Goal: Use online tool/utility: Utilize a website feature to perform a specific function

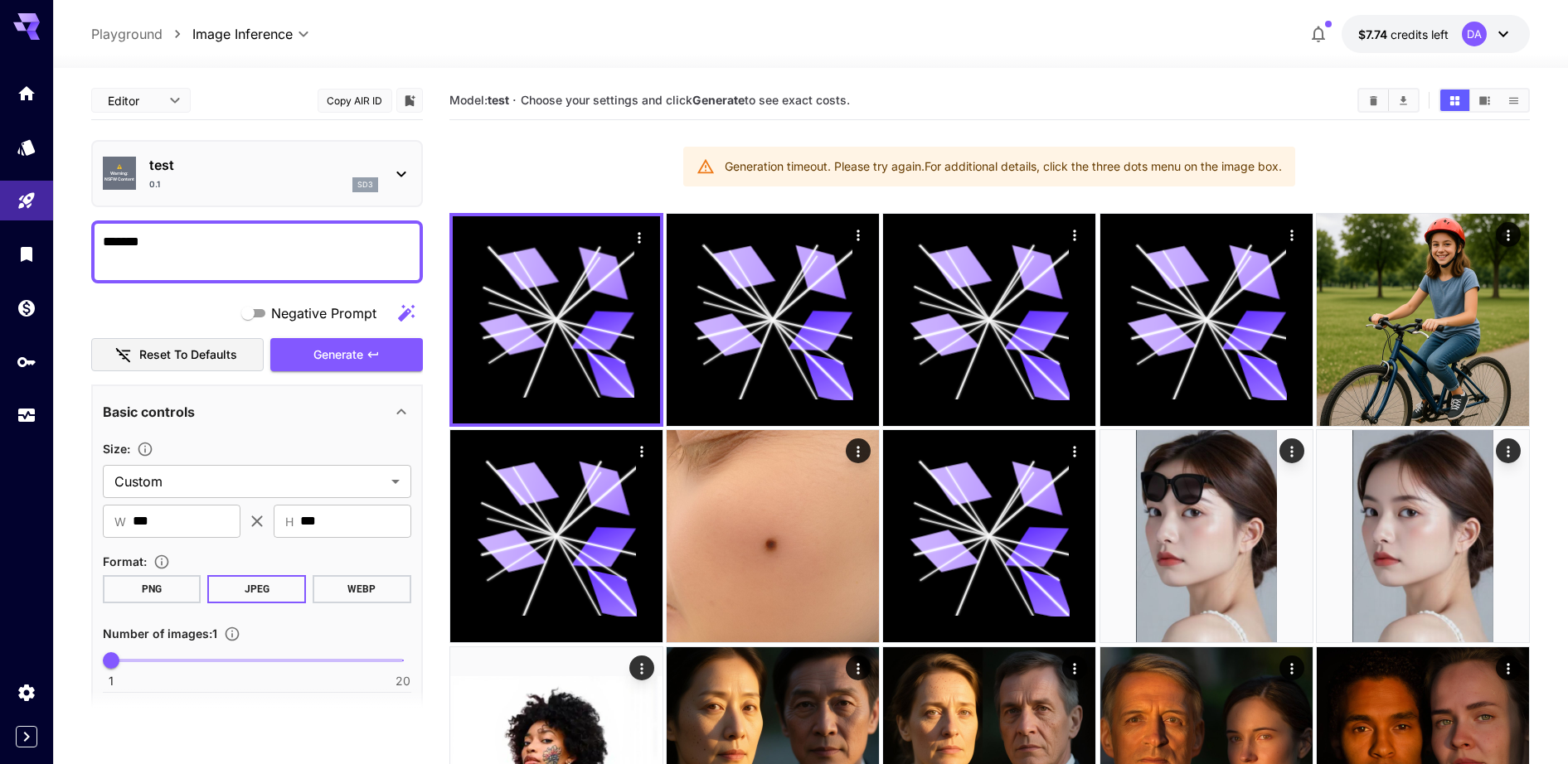
click at [197, 173] on p "test" at bounding box center [263, 165] width 229 height 20
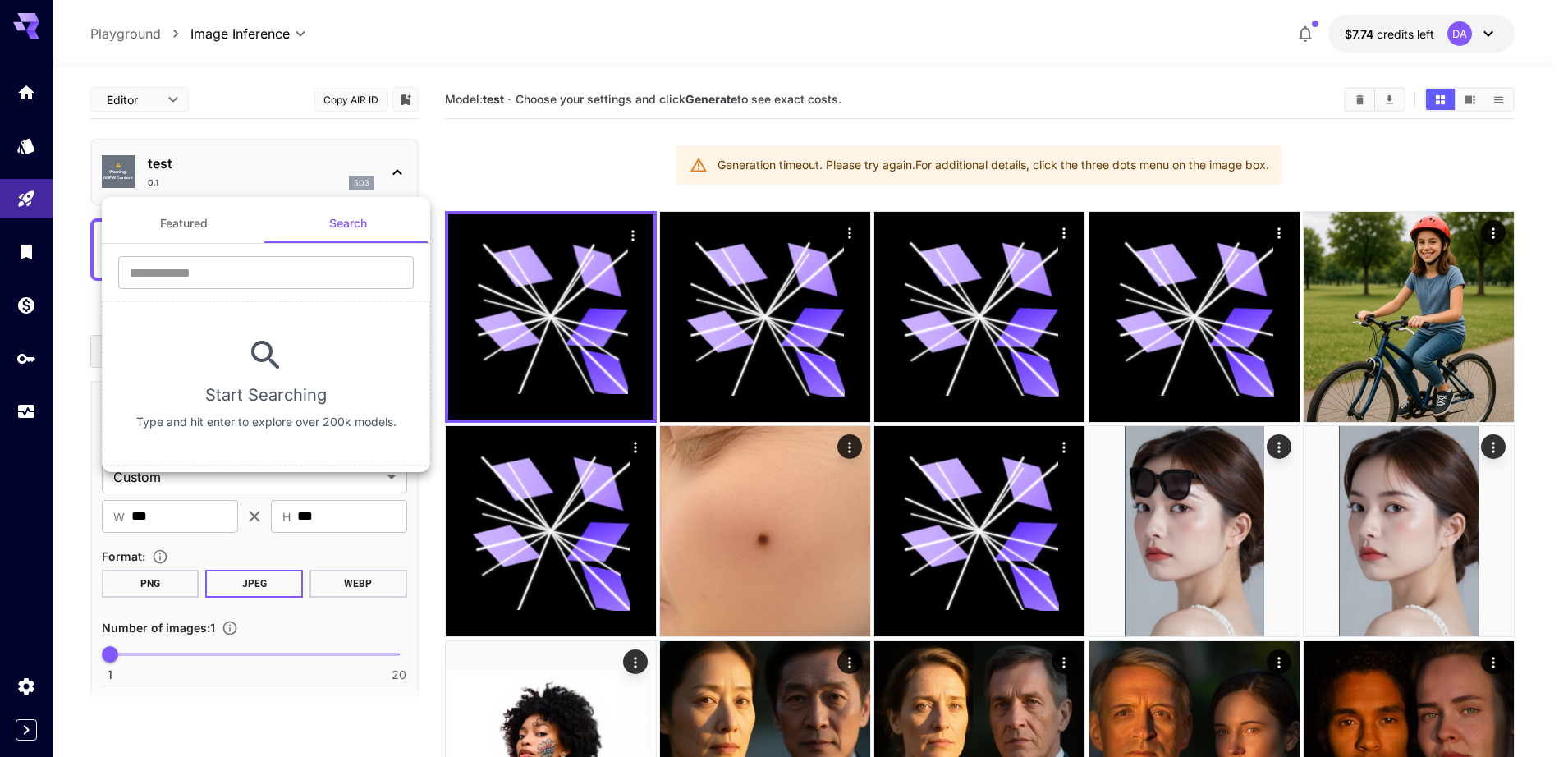
click at [255, 170] on div at bounding box center [784, 378] width 1568 height 757
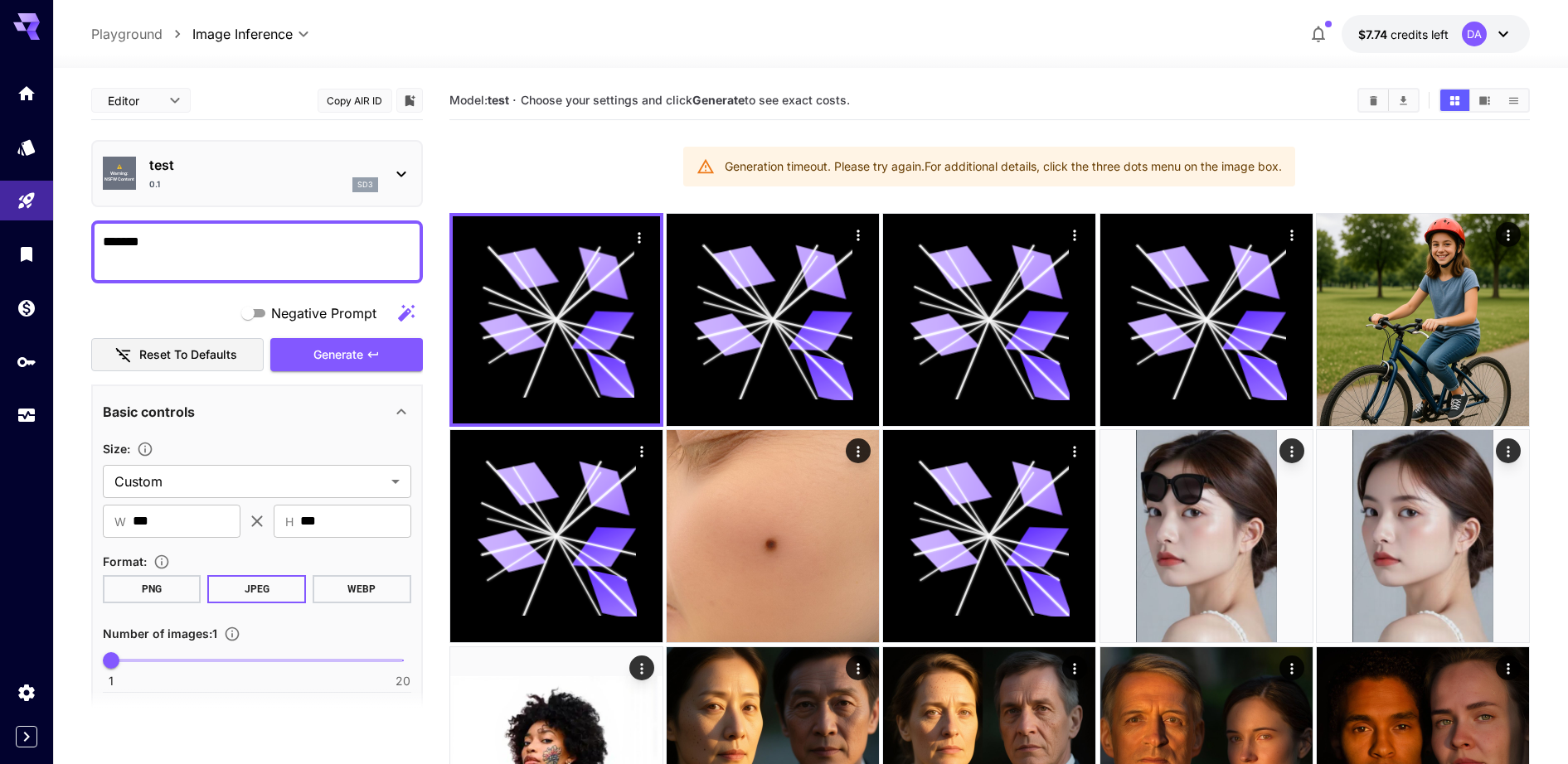
click at [401, 176] on icon at bounding box center [400, 175] width 9 height 6
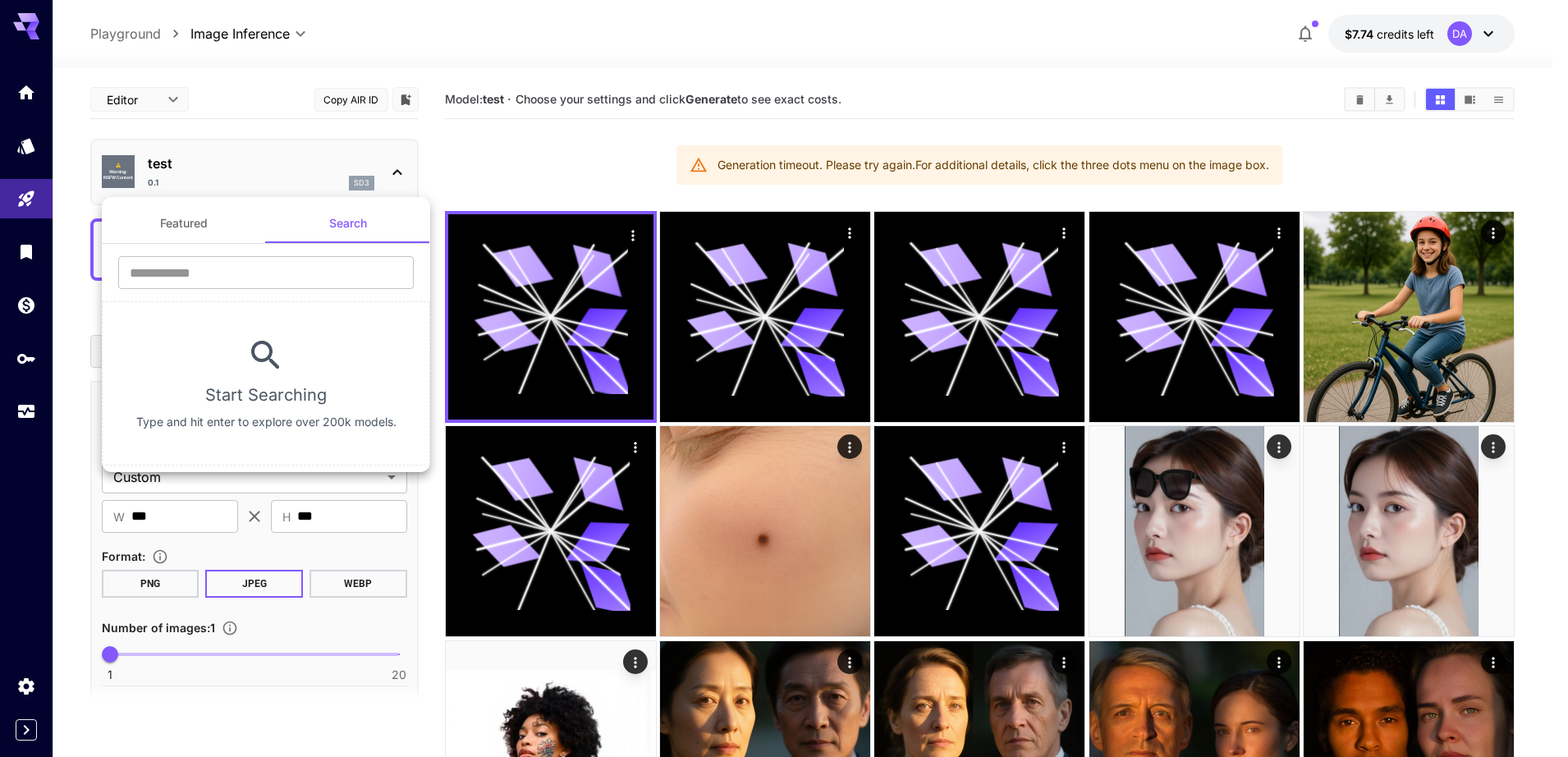
click at [225, 228] on button "Featured" at bounding box center [184, 223] width 164 height 40
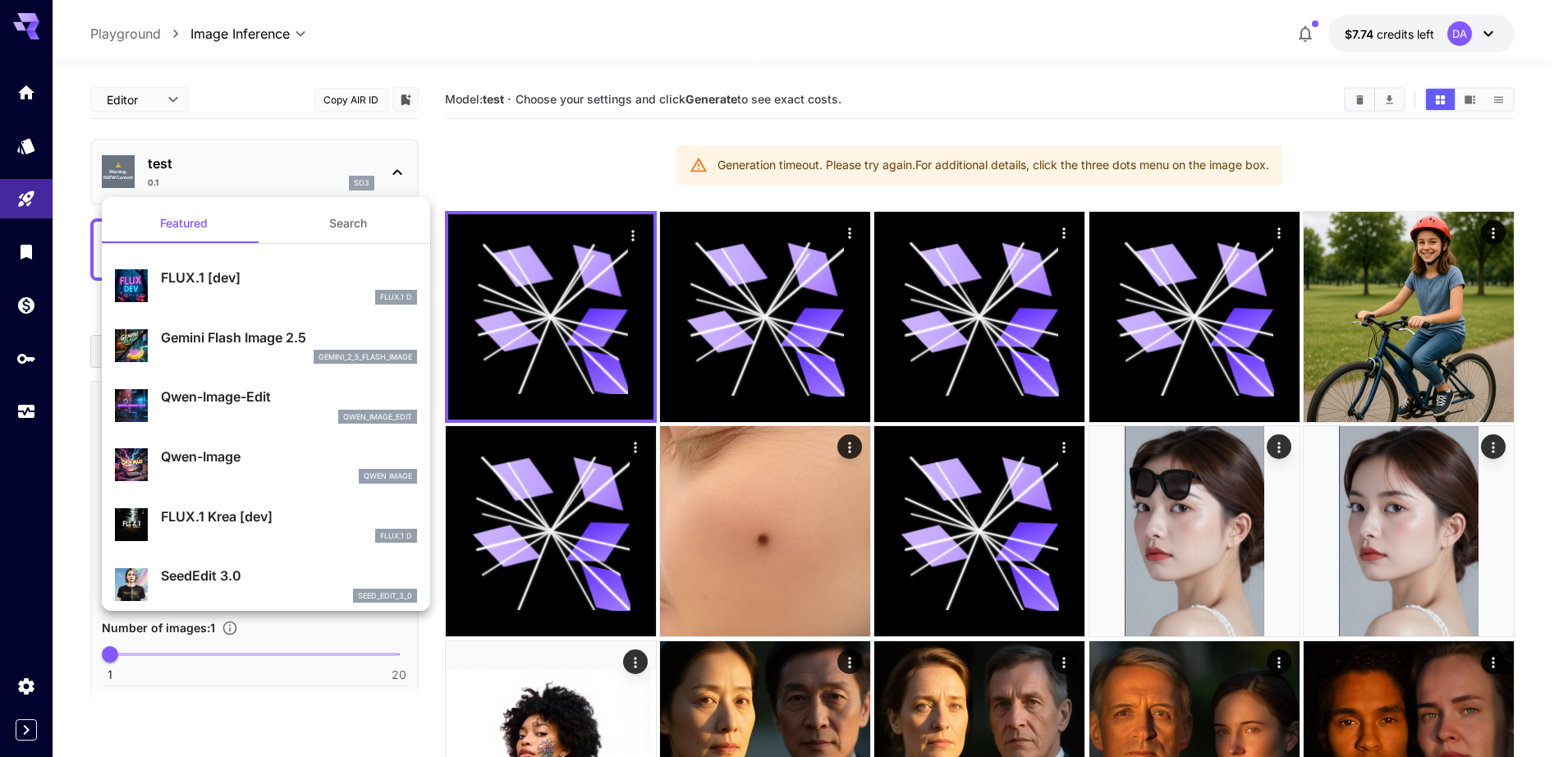
click at [245, 417] on div "qwen_image_edit" at bounding box center [288, 416] width 256 height 15
type input "*"
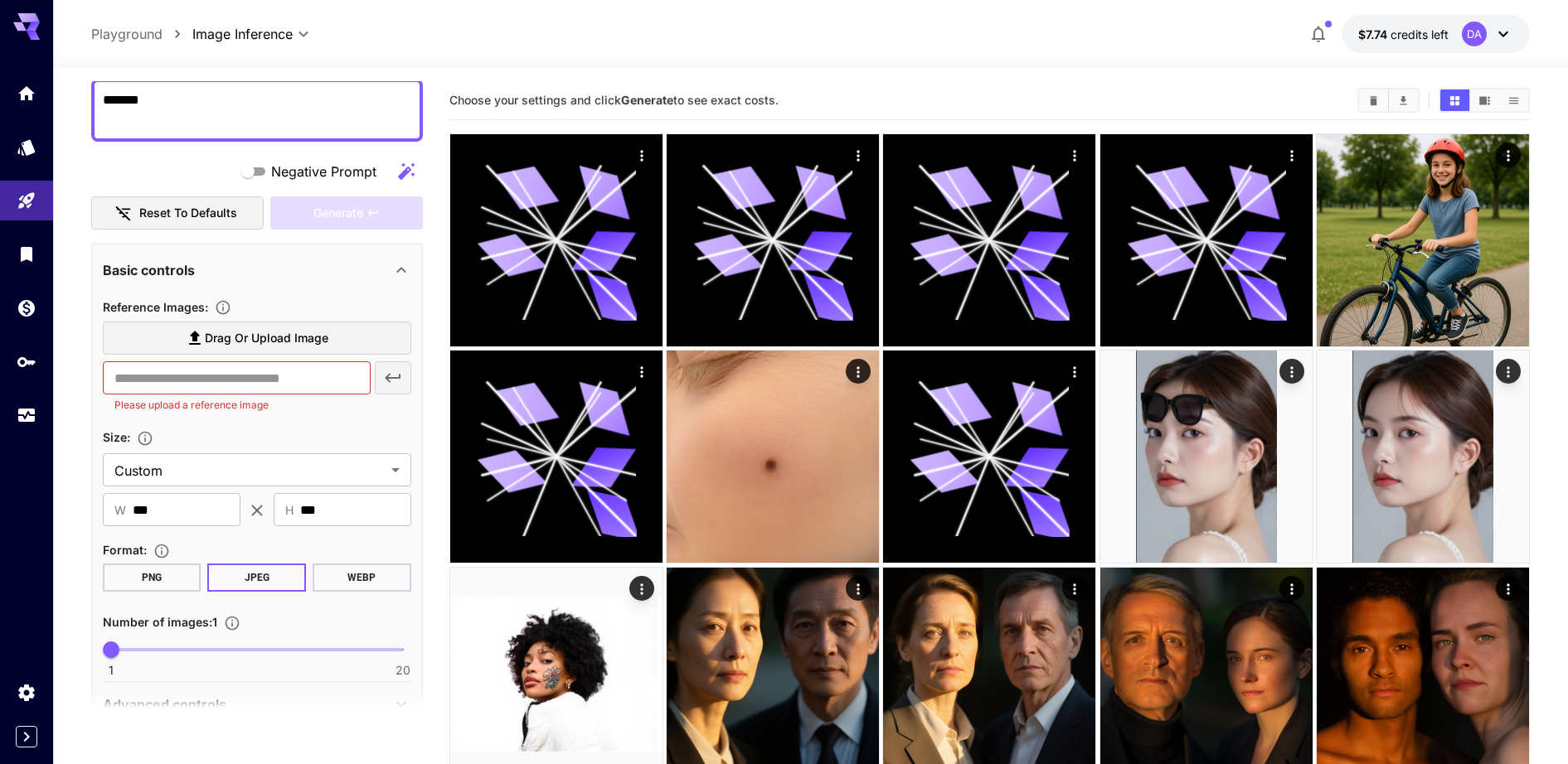
scroll to position [270, 0]
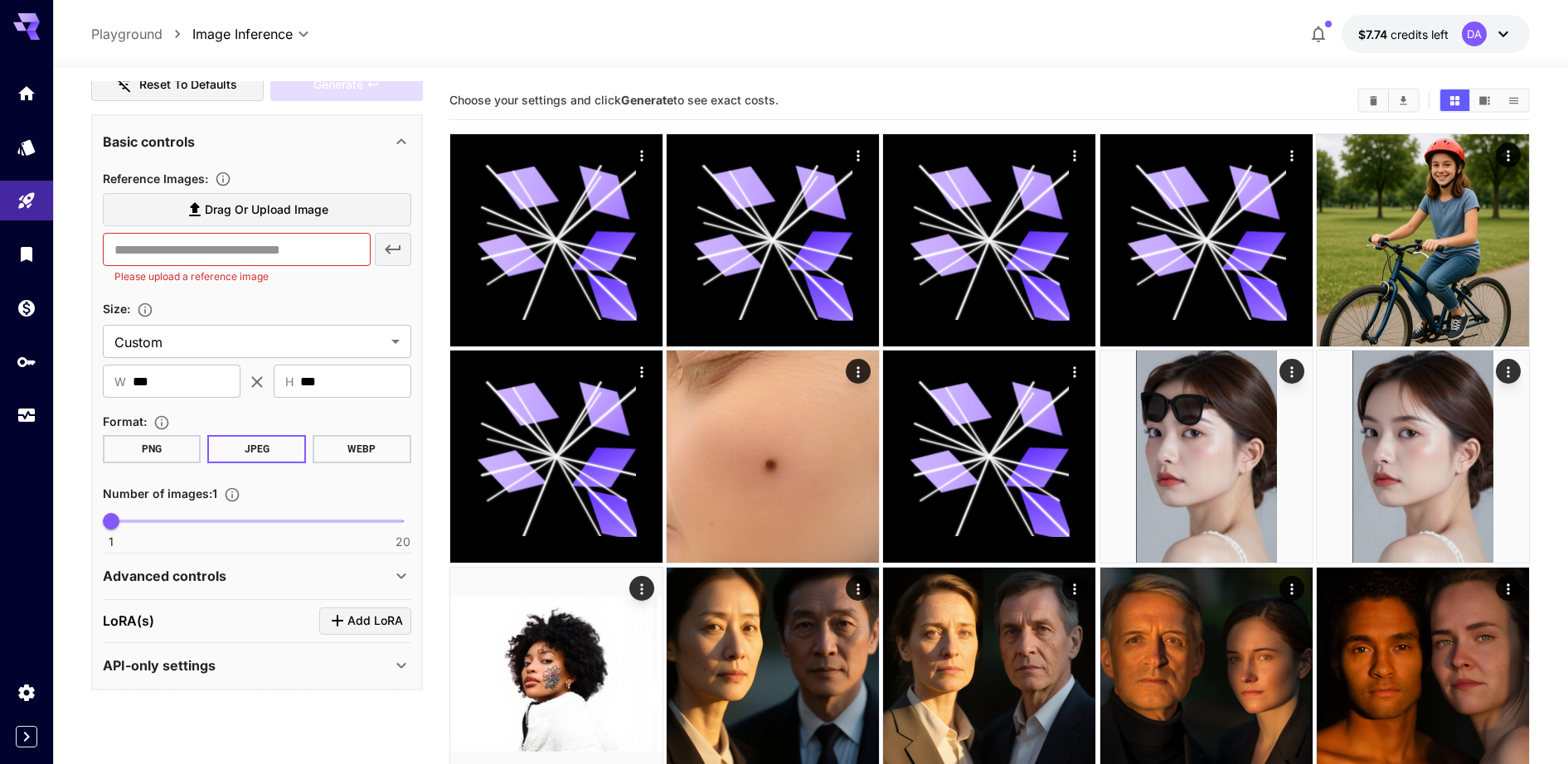
click at [348, 615] on span "Add LoRA" at bounding box center [375, 621] width 56 height 21
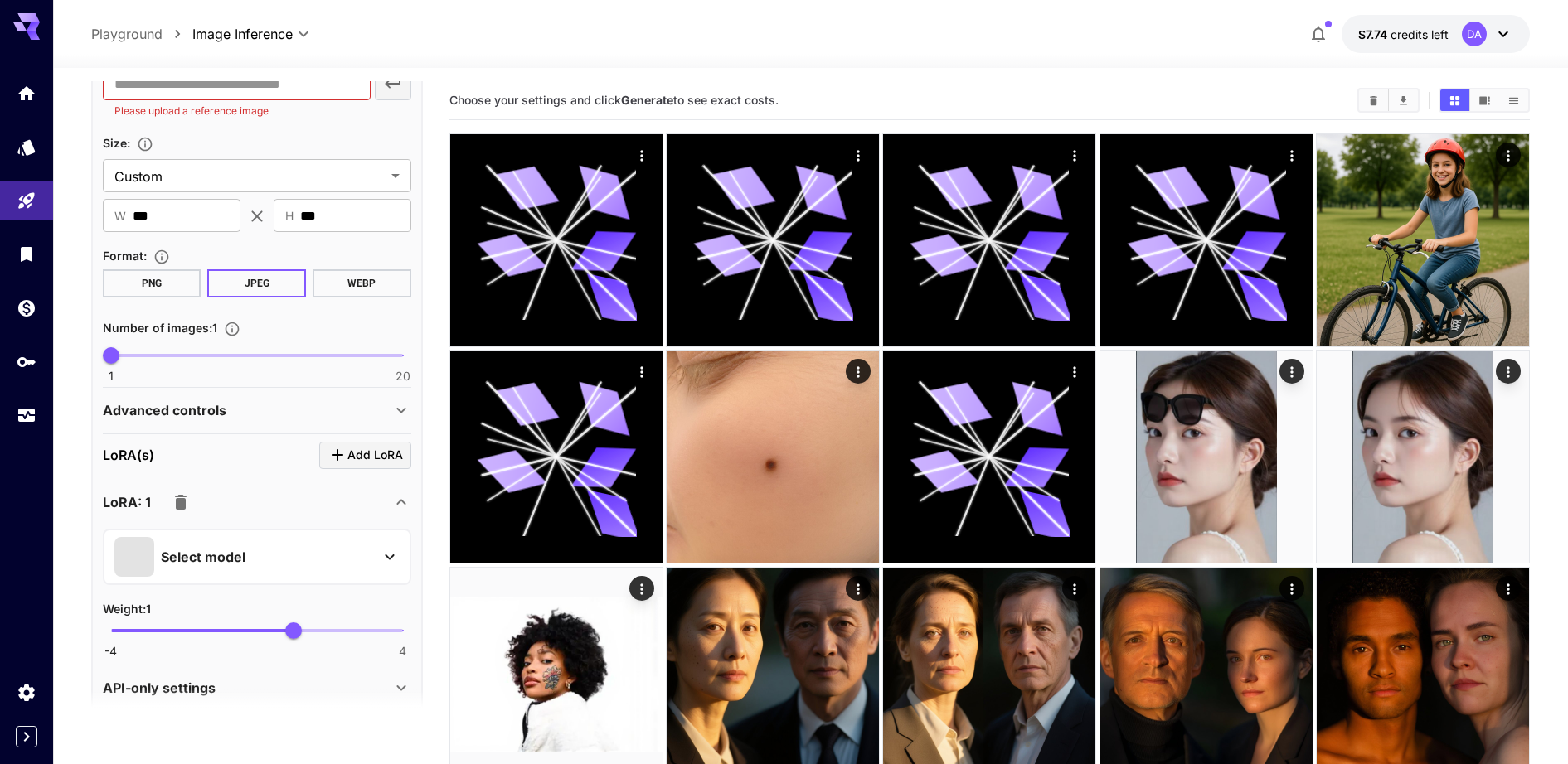
scroll to position [458, 0]
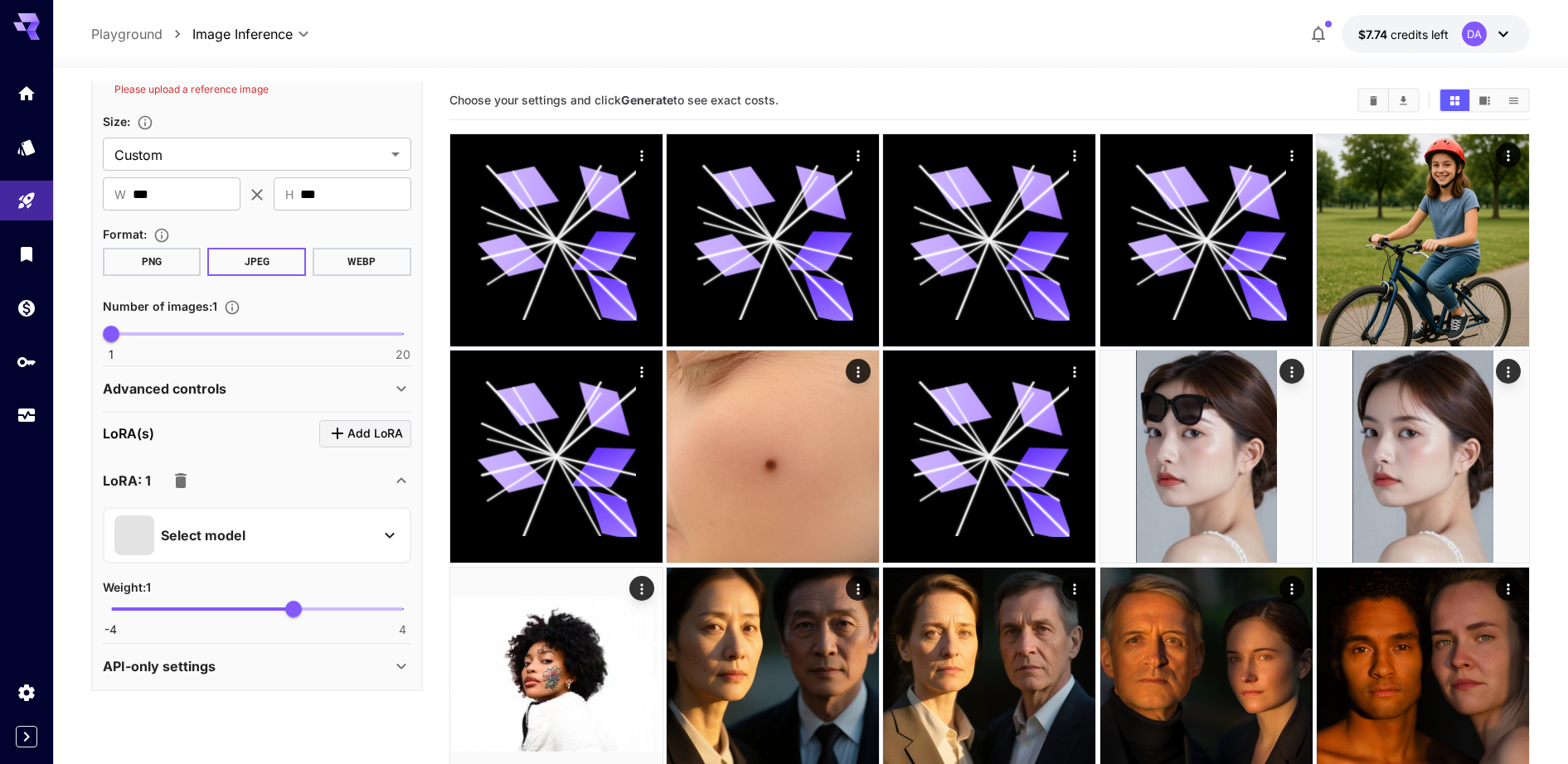
click at [232, 541] on p "Select model" at bounding box center [203, 535] width 84 height 20
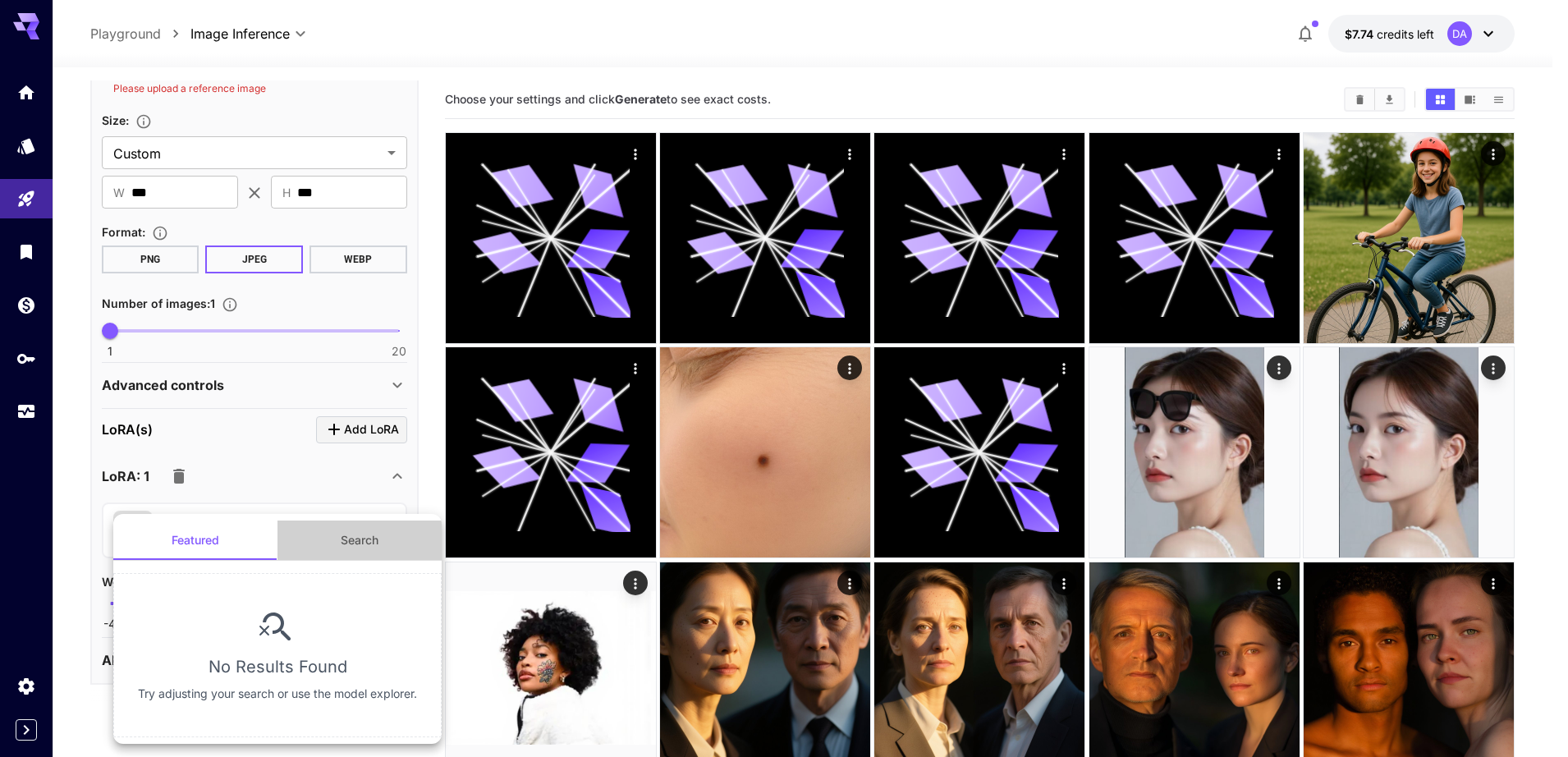
click at [355, 553] on button "Search" at bounding box center [359, 540] width 164 height 40
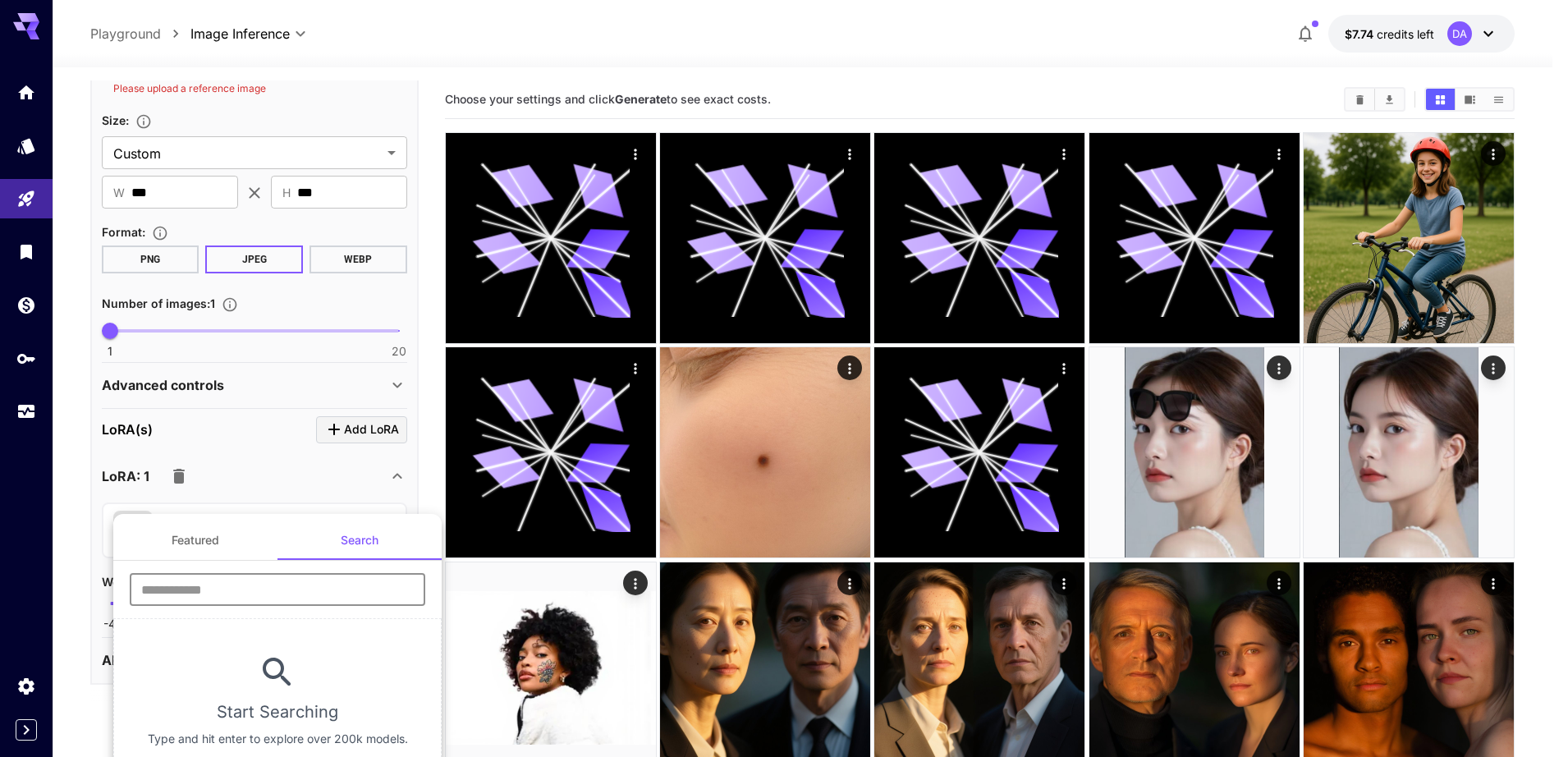
click at [196, 588] on input "text" at bounding box center [277, 590] width 296 height 33
click at [195, 588] on input "text" at bounding box center [277, 590] width 296 height 33
click at [165, 555] on button "Featured" at bounding box center [195, 540] width 164 height 40
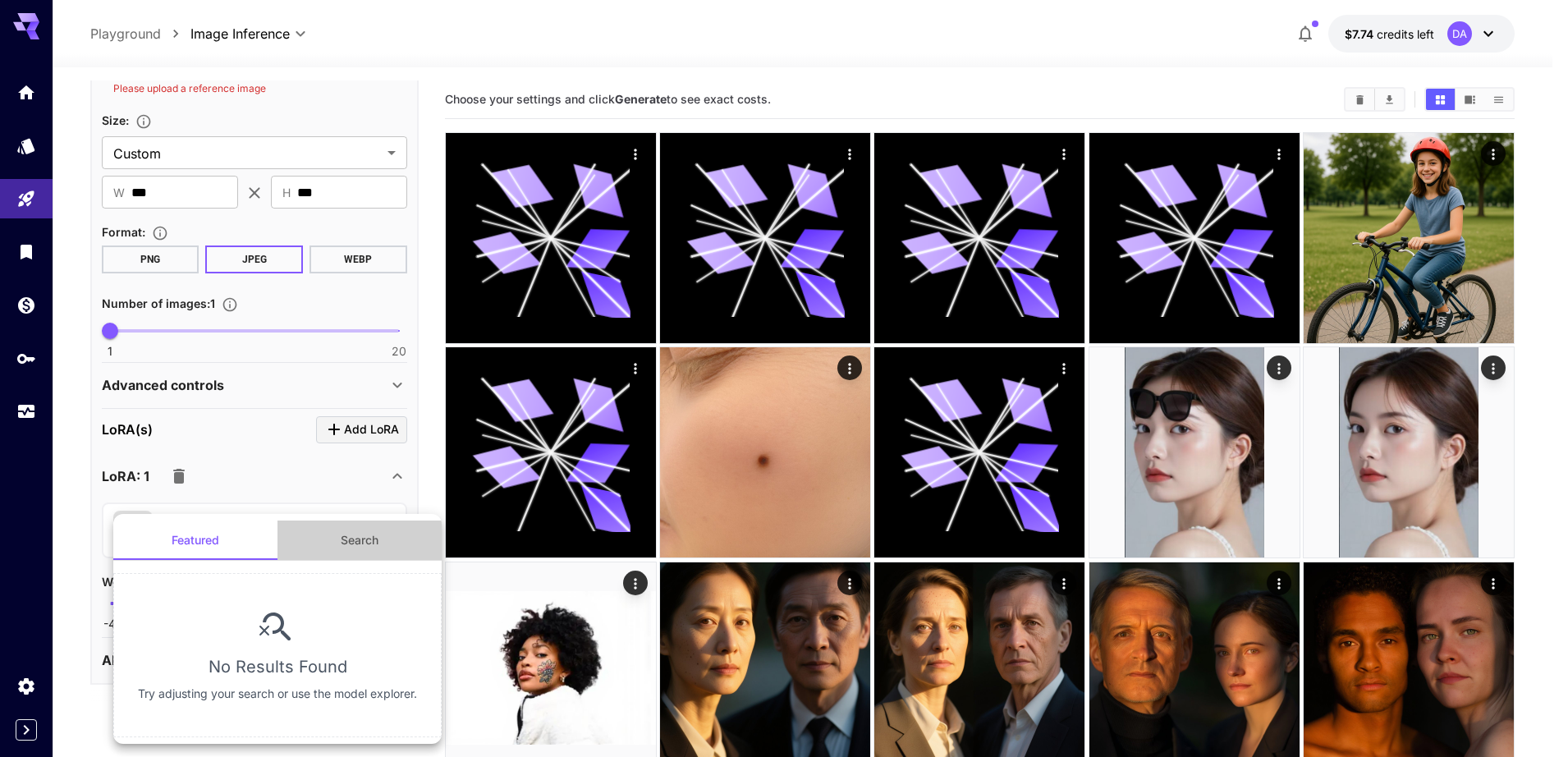
click at [329, 551] on button "Search" at bounding box center [359, 540] width 164 height 40
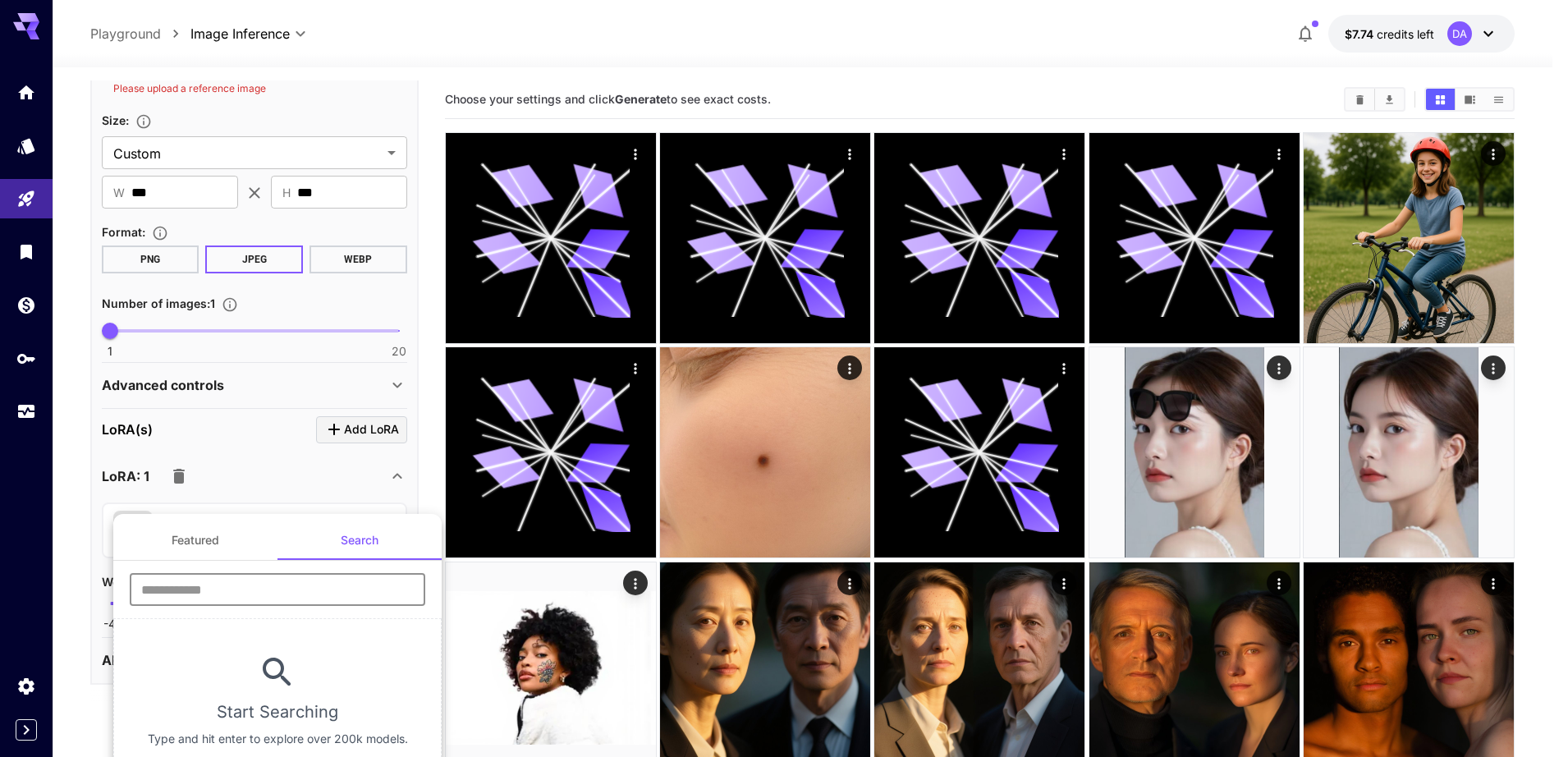
click at [308, 589] on input "text" at bounding box center [277, 590] width 296 height 33
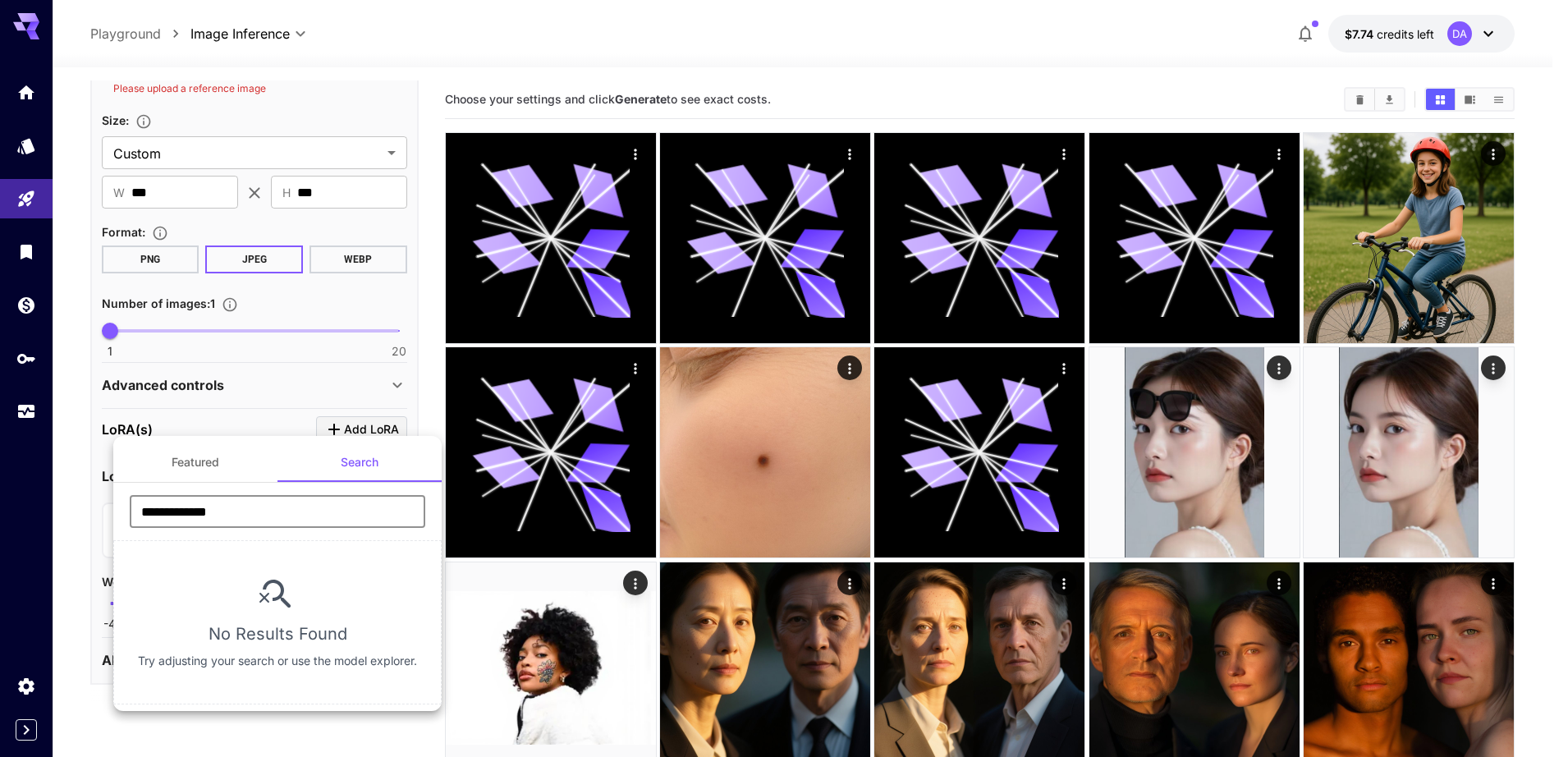
type input "**********"
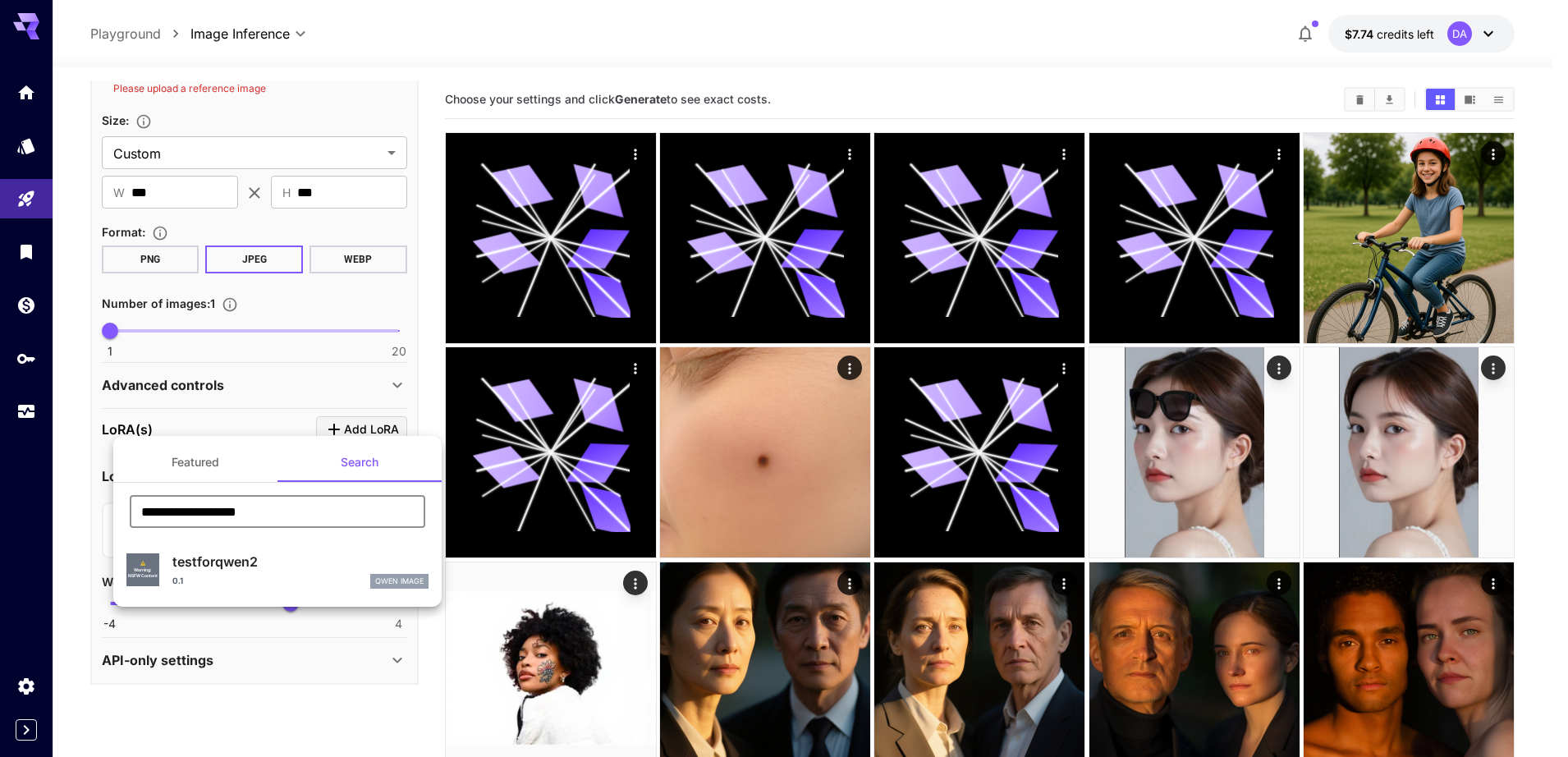
click at [303, 560] on p "testforqwen2" at bounding box center [300, 561] width 256 height 19
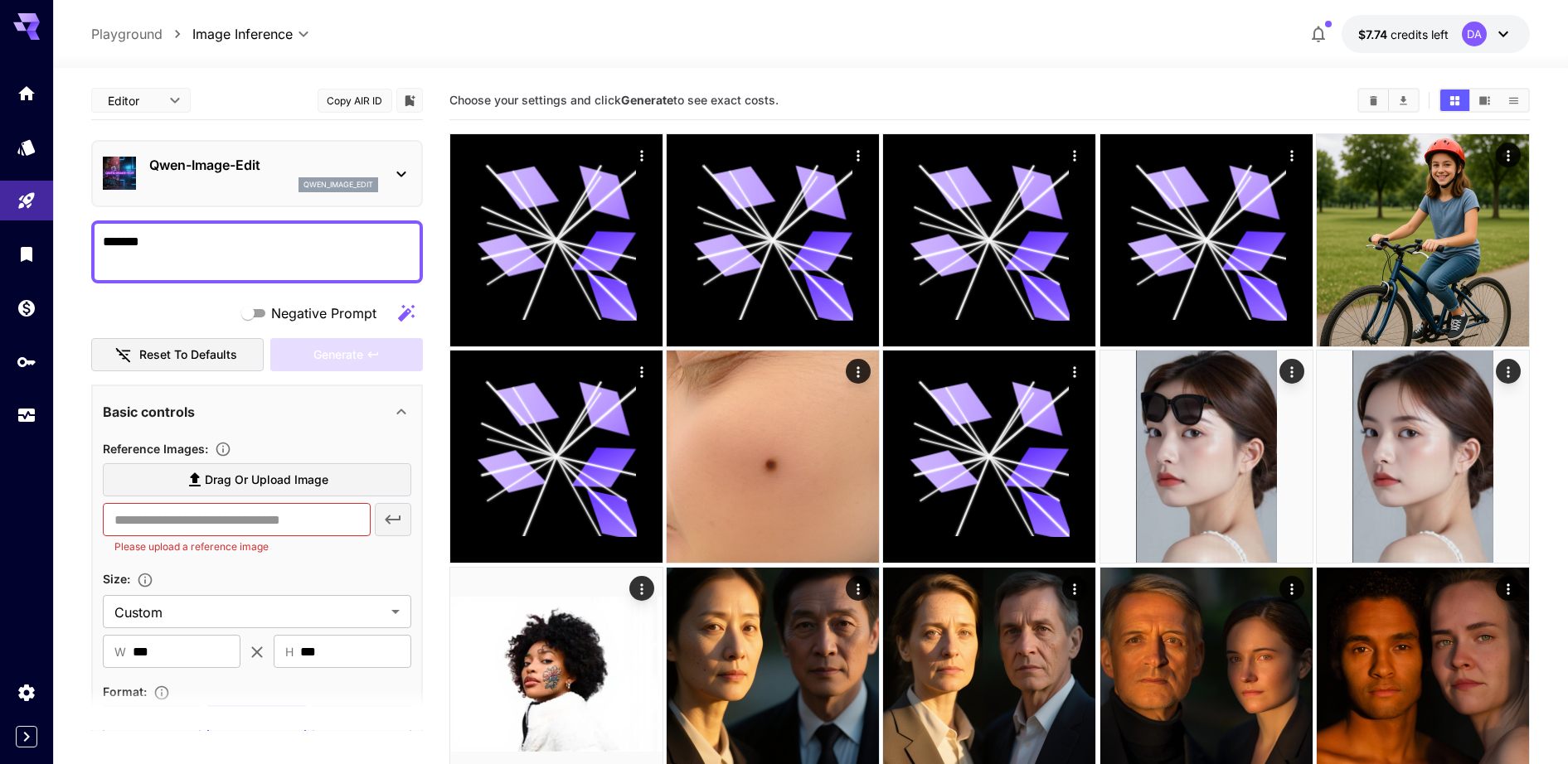
scroll to position [0, 0]
click at [299, 475] on span "Drag or upload image" at bounding box center [266, 480] width 124 height 21
click at [0, 0] on input "Drag or upload image" at bounding box center [0, 0] width 0 height 0
type input "**********"
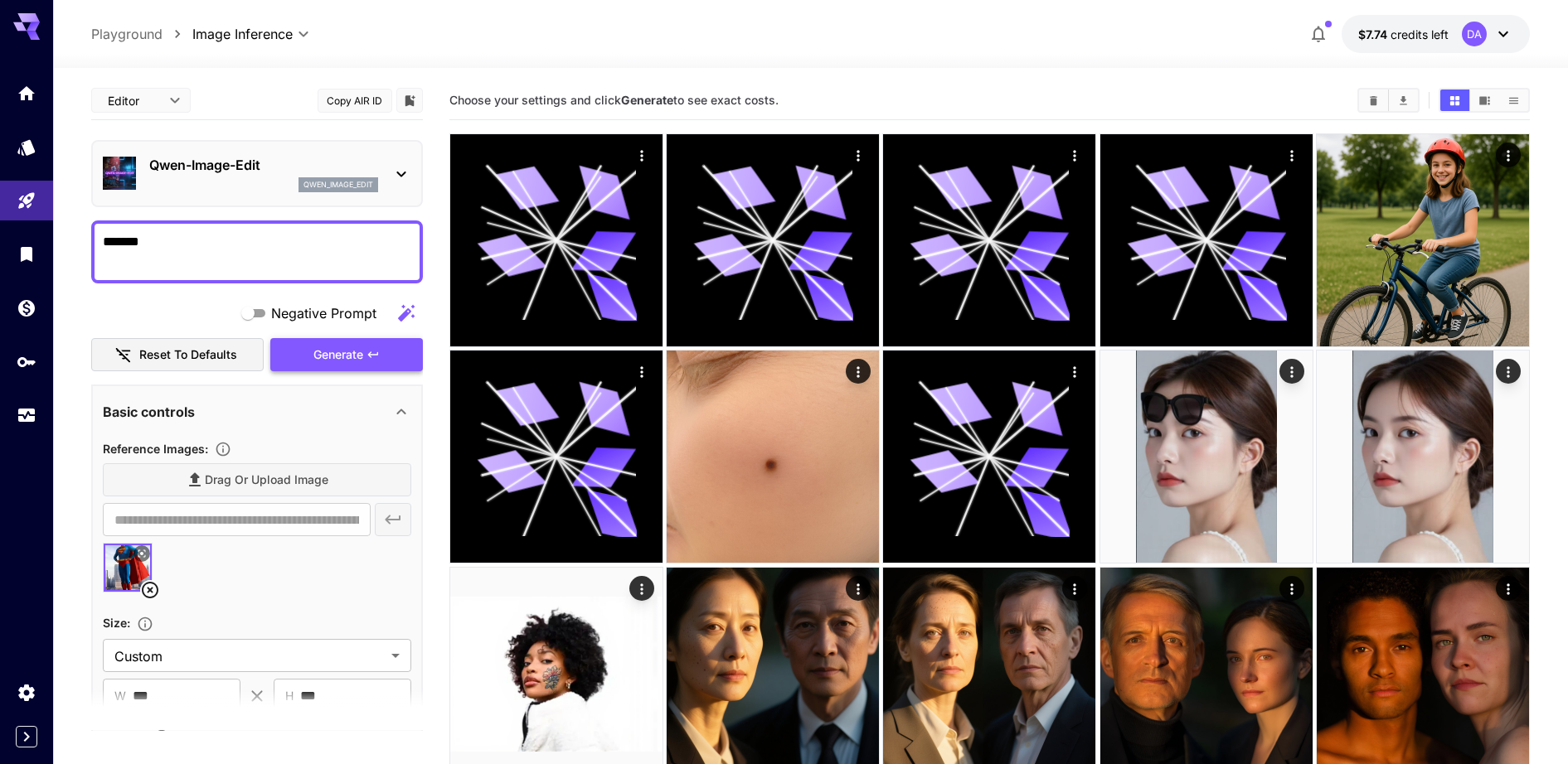
click at [332, 354] on span "Generate" at bounding box center [338, 355] width 50 height 21
